Goal: Task Accomplishment & Management: Use online tool/utility

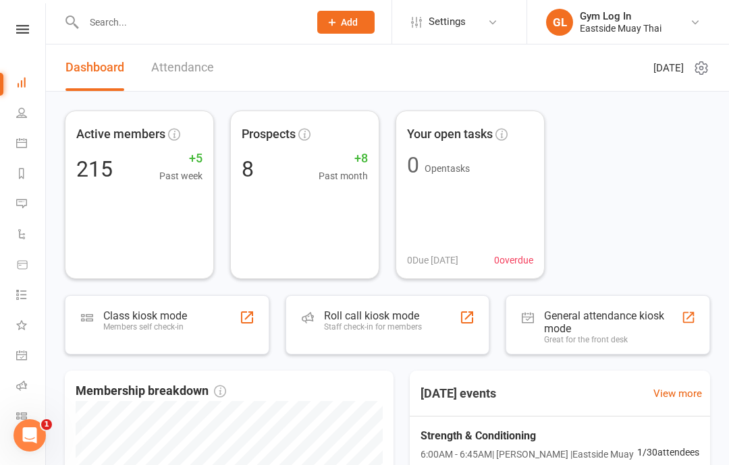
click at [355, 320] on div "Roll call kiosk mode" at bounding box center [373, 316] width 98 height 13
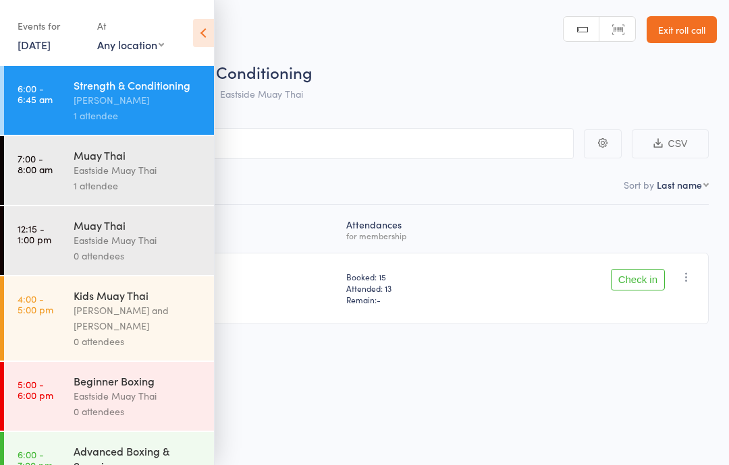
click at [207, 31] on icon at bounding box center [203, 33] width 21 height 28
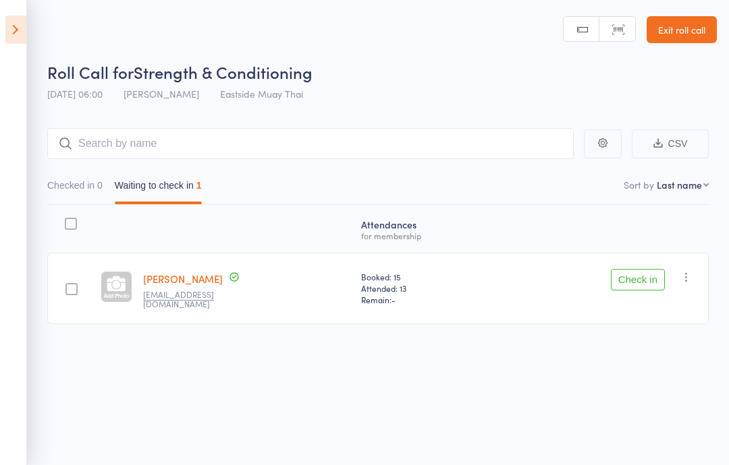
click at [18, 34] on icon at bounding box center [15, 30] width 21 height 28
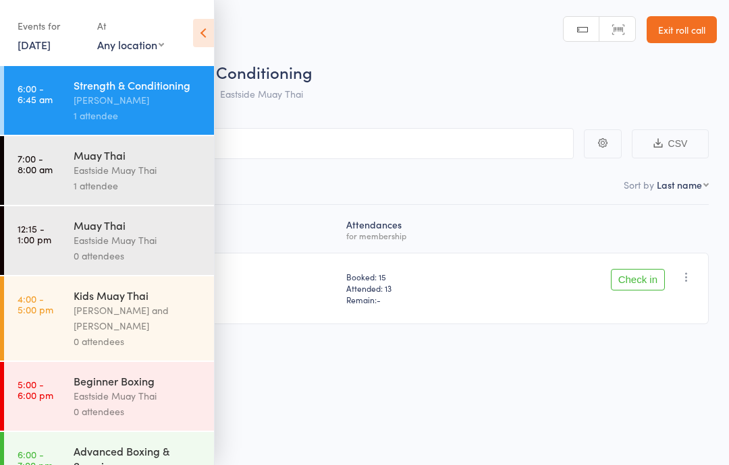
click at [72, 152] on link "7:00 - 8:00 am Muay Thai Eastside Muay Thai 1 attendee" at bounding box center [109, 170] width 210 height 69
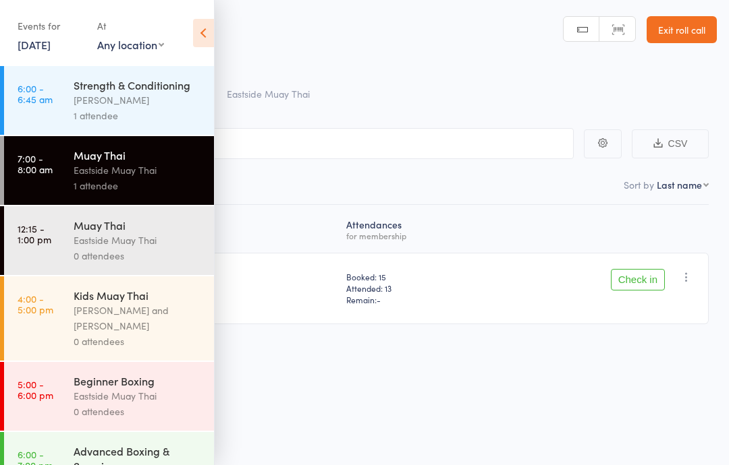
click at [189, 42] on div "Events for 17 Sep, 2025 17 Sep, 2025 September 2025 Sun Mon Tue Wed Thu Fri Sat…" at bounding box center [107, 34] width 214 height 68
click at [213, 39] on icon at bounding box center [203, 33] width 21 height 28
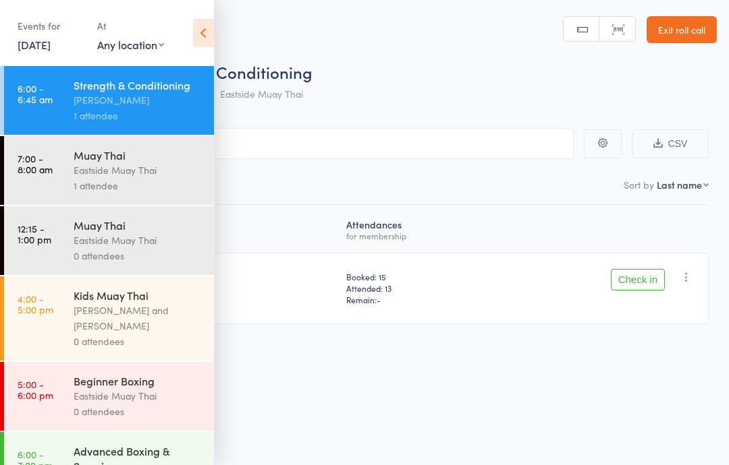
click at [402, 145] on input "search" at bounding box center [296, 143] width 553 height 31
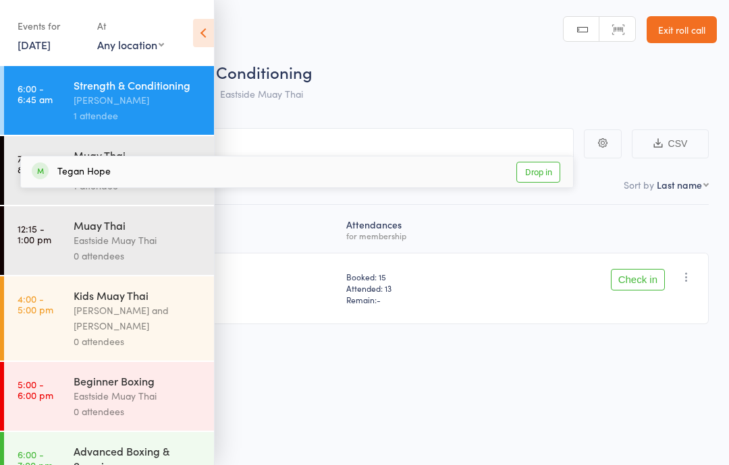
type input "teg"
click at [253, 165] on div "Tegan Hope Drop in" at bounding box center [297, 171] width 552 height 31
type input "isaa"
click at [109, 180] on div "Isaac Duzli Drop in" at bounding box center [297, 171] width 552 height 31
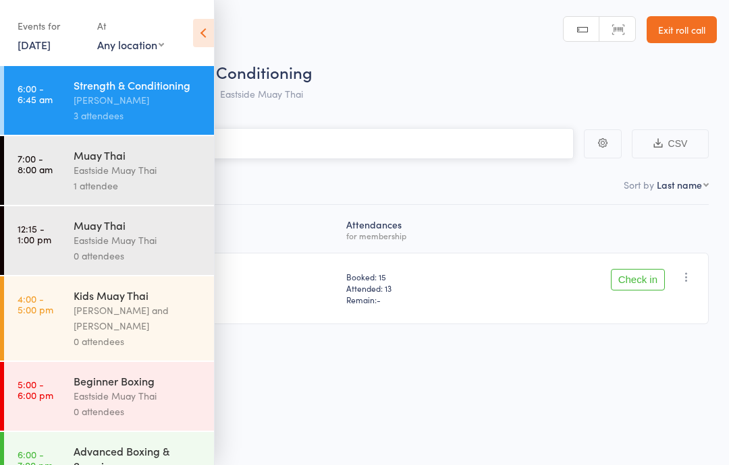
click at [418, 133] on input "search" at bounding box center [296, 143] width 553 height 31
click at [369, 156] on input "search" at bounding box center [296, 143] width 553 height 31
click at [207, 22] on icon at bounding box center [203, 33] width 21 height 28
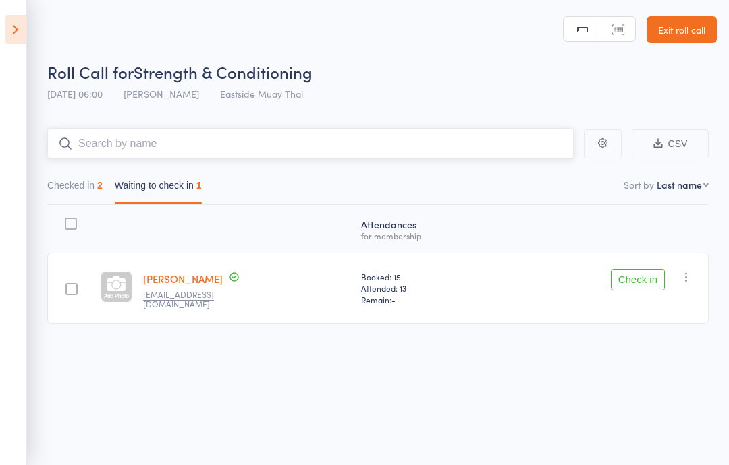
click at [241, 146] on input "search" at bounding box center [310, 143] width 526 height 31
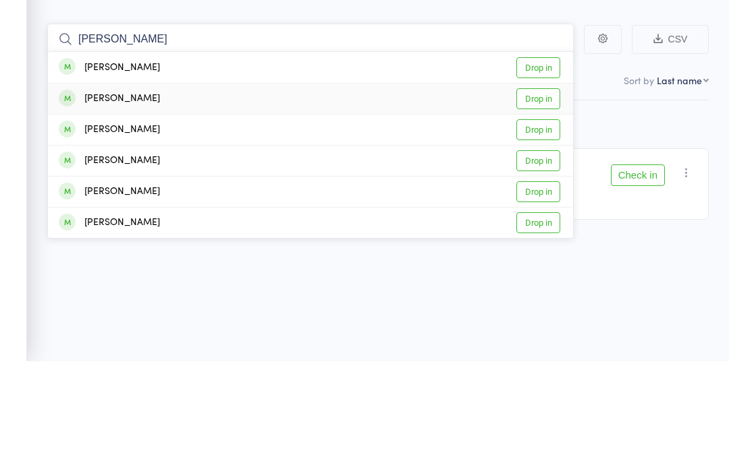
type input "tommy"
click at [140, 188] on div "Tommy Lin Drop in" at bounding box center [310, 203] width 525 height 30
